Goal: Find specific page/section: Find specific page/section

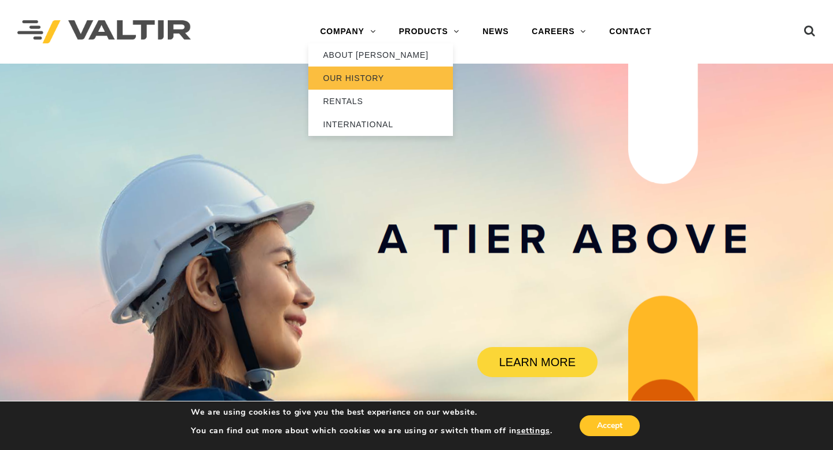
click at [354, 83] on link "OUR HISTORY" at bounding box center [380, 78] width 145 height 23
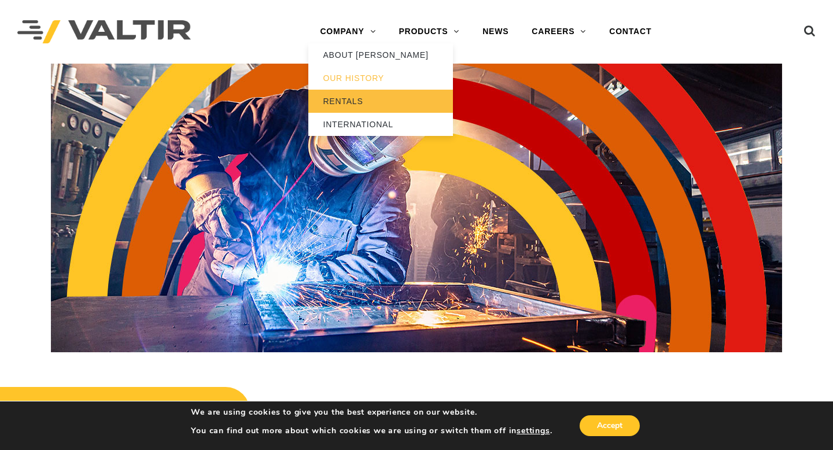
click at [357, 97] on link "RENTALS" at bounding box center [380, 101] width 145 height 23
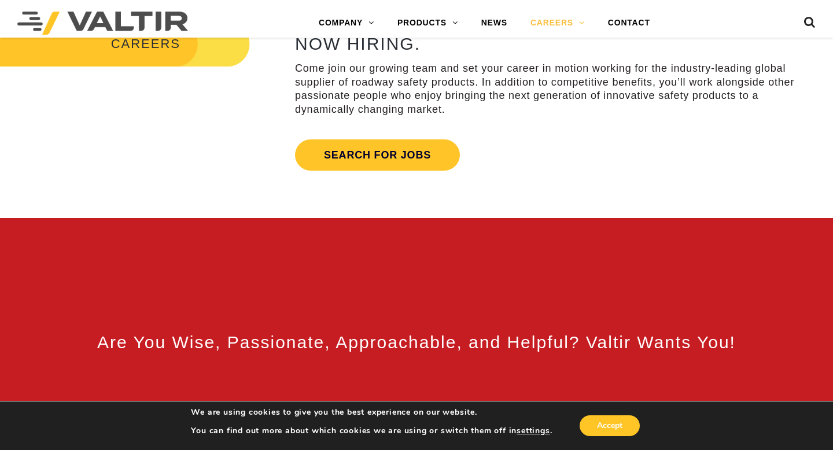
scroll to position [452, 0]
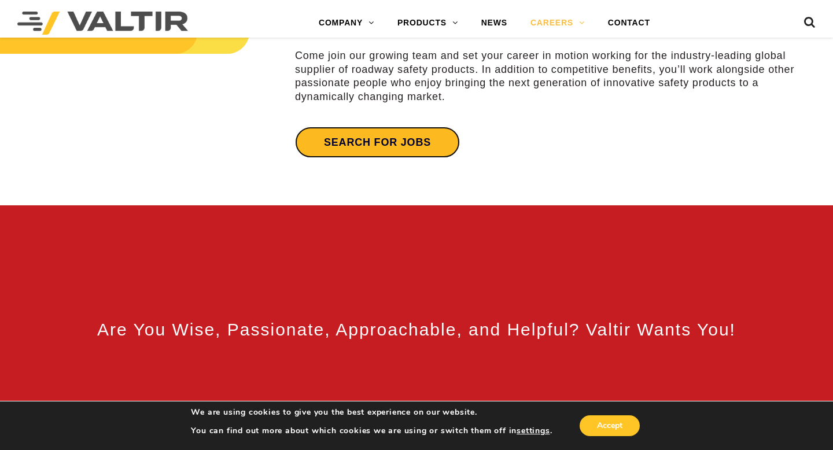
click at [341, 142] on link "Search for jobs" at bounding box center [377, 142] width 165 height 31
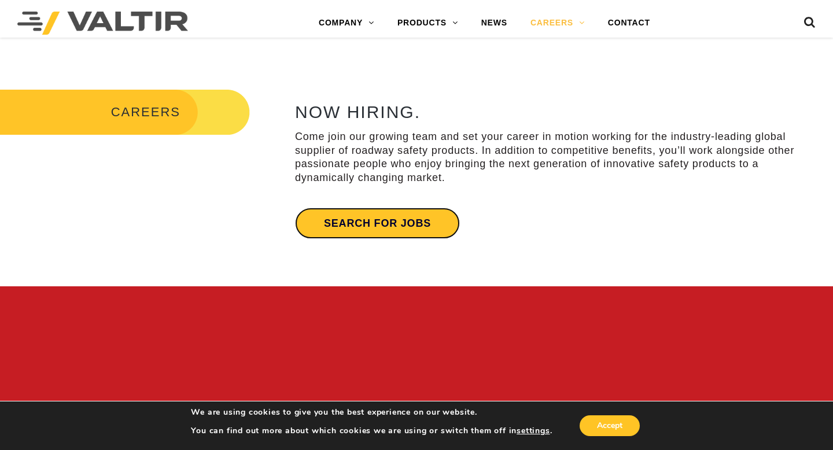
scroll to position [315, 0]
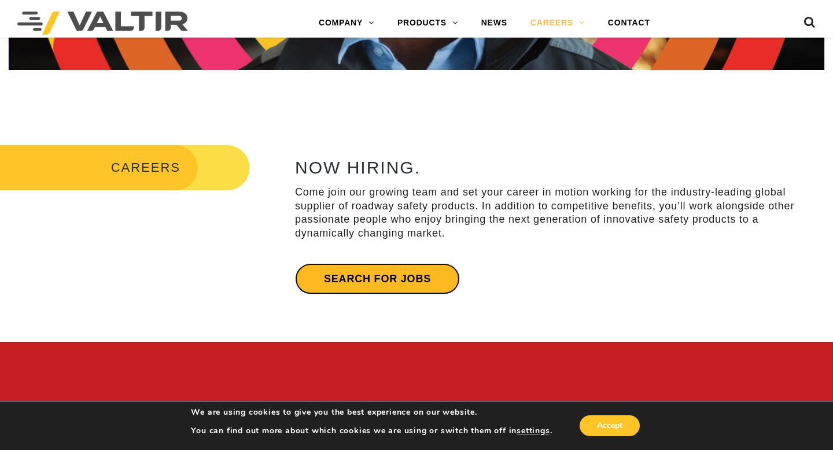
click at [434, 278] on link "Search for jobs" at bounding box center [377, 278] width 165 height 31
click at [408, 277] on link "Search for jobs" at bounding box center [377, 278] width 165 height 31
